Goal: Transaction & Acquisition: Download file/media

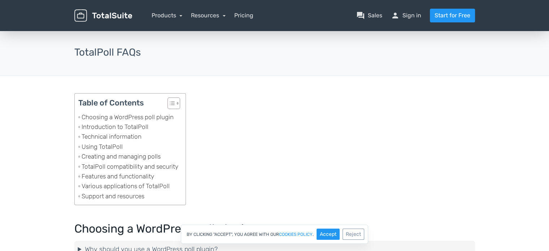
click at [172, 25] on div "menu Products TotalPoll WordPress Poll and Contest Plugin TotalContest TotalRat…" at bounding box center [275, 15] width 412 height 31
click at [174, 16] on link "Products" at bounding box center [167, 15] width 31 height 7
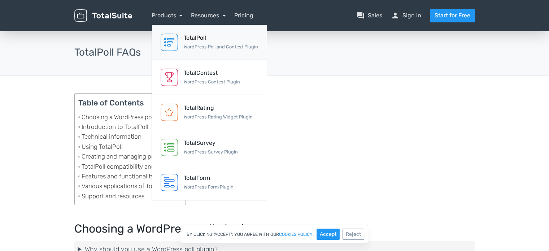
click at [198, 38] on div "TotalPoll" at bounding box center [221, 38] width 74 height 9
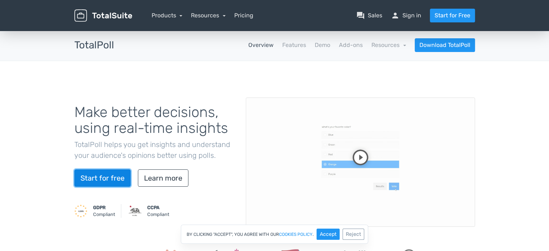
click at [104, 177] on link "Start for free" at bounding box center [102, 177] width 56 height 17
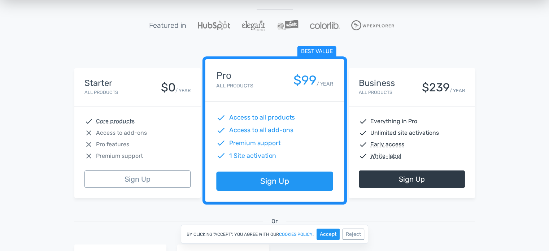
scroll to position [87, 0]
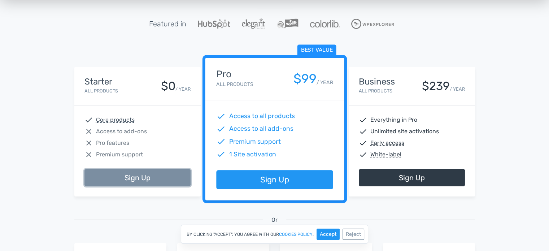
click at [115, 174] on link "Sign Up" at bounding box center [138, 177] width 106 height 17
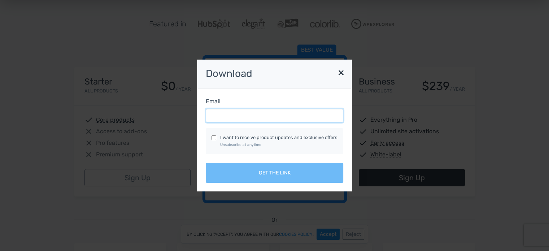
click at [279, 114] on input "Email" at bounding box center [275, 116] width 138 height 14
type input "[EMAIL_ADDRESS][DOMAIN_NAME]"
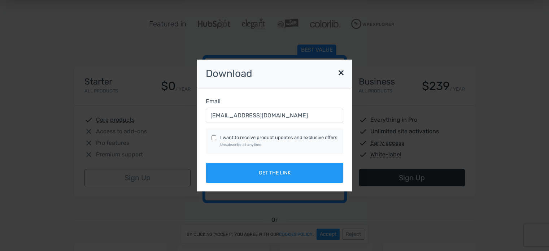
click at [286, 143] on label "I want to receive product updates and exclusive offers Unsubscribe at anytime" at bounding box center [278, 141] width 117 height 14
click at [216, 140] on input "I want to receive product updates and exclusive offers Unsubscribe at anytime" at bounding box center [214, 137] width 5 height 5
checkbox input "true"
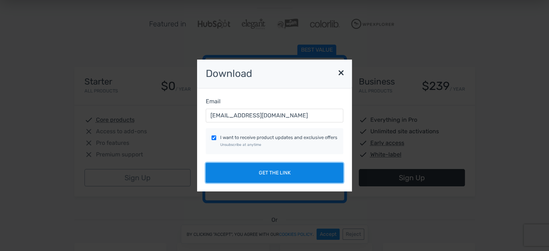
click at [282, 168] on button "Get the link" at bounding box center [275, 173] width 138 height 20
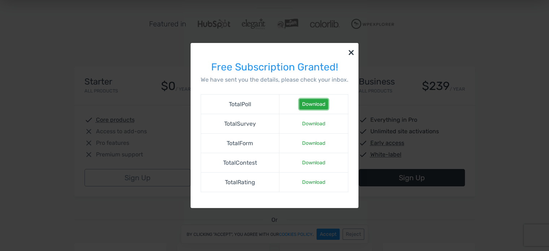
click at [313, 107] on link "Download" at bounding box center [313, 104] width 29 height 10
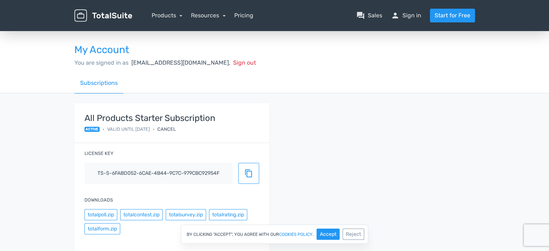
click at [346, 172] on div "All Products Starter Subscription active • Valid until 1-1-2099 • Cancel Licens…" at bounding box center [275, 198] width 412 height 190
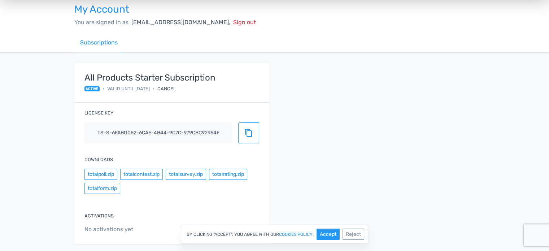
scroll to position [29, 0]
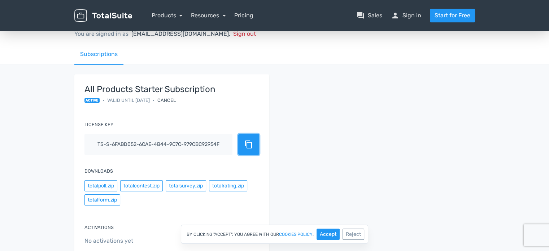
click at [242, 147] on button "content_copy" at bounding box center [248, 144] width 21 height 21
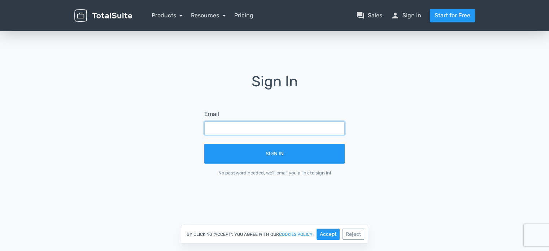
click at [246, 134] on input "text" at bounding box center [274, 128] width 141 height 14
type input "[EMAIL_ADDRESS][DOMAIN_NAME]"
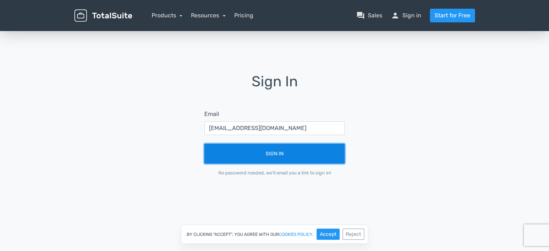
click at [258, 150] on button "Sign In" at bounding box center [274, 154] width 141 height 20
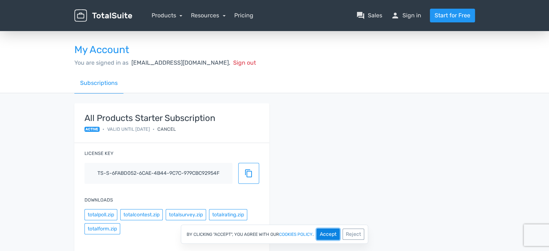
click at [329, 237] on button "Accept" at bounding box center [328, 234] width 23 height 11
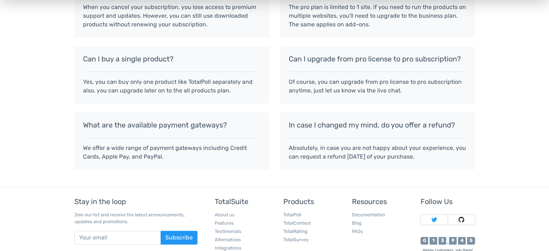
scroll to position [705, 0]
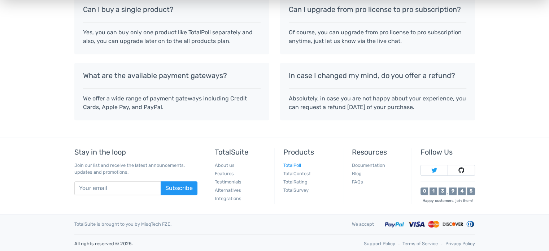
click at [286, 163] on link "TotalPoll" at bounding box center [293, 165] width 18 height 5
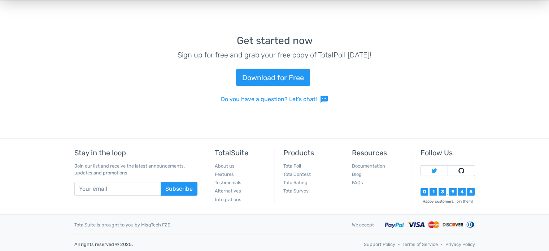
scroll to position [1587, 0]
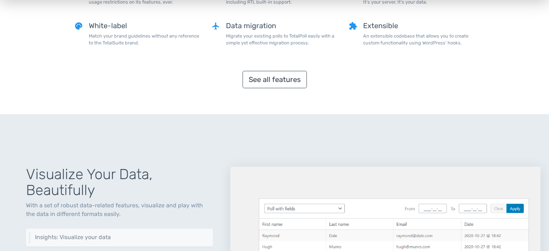
scroll to position [659, 0]
